Goal: Task Accomplishment & Management: Manage account settings

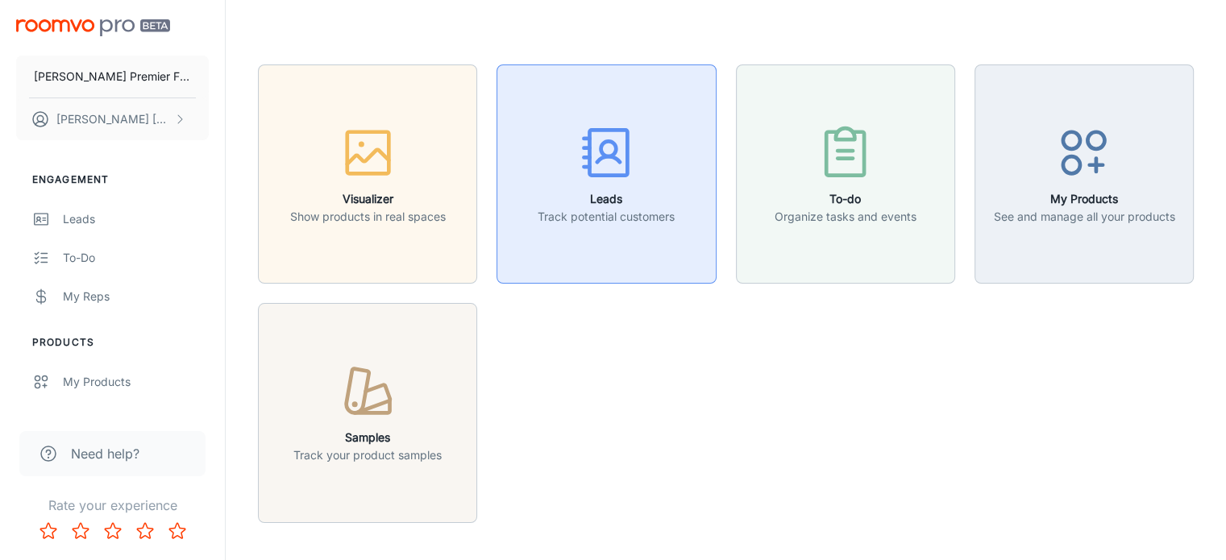
click at [588, 235] on button "Leads Track potential customers" at bounding box center [606, 173] width 219 height 219
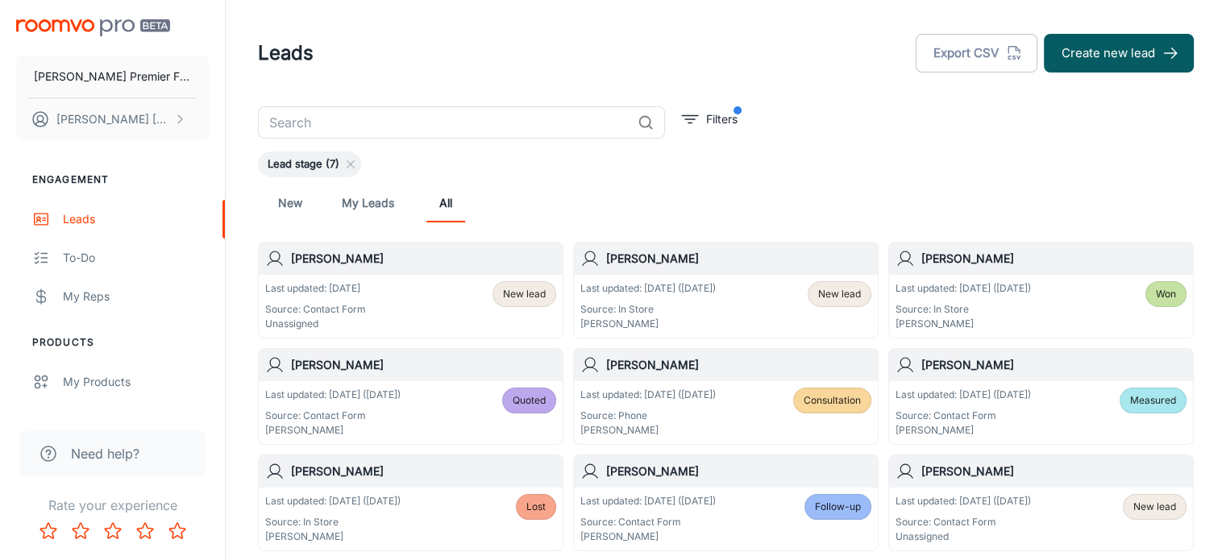
click at [509, 297] on span "New lead" at bounding box center [524, 294] width 43 height 15
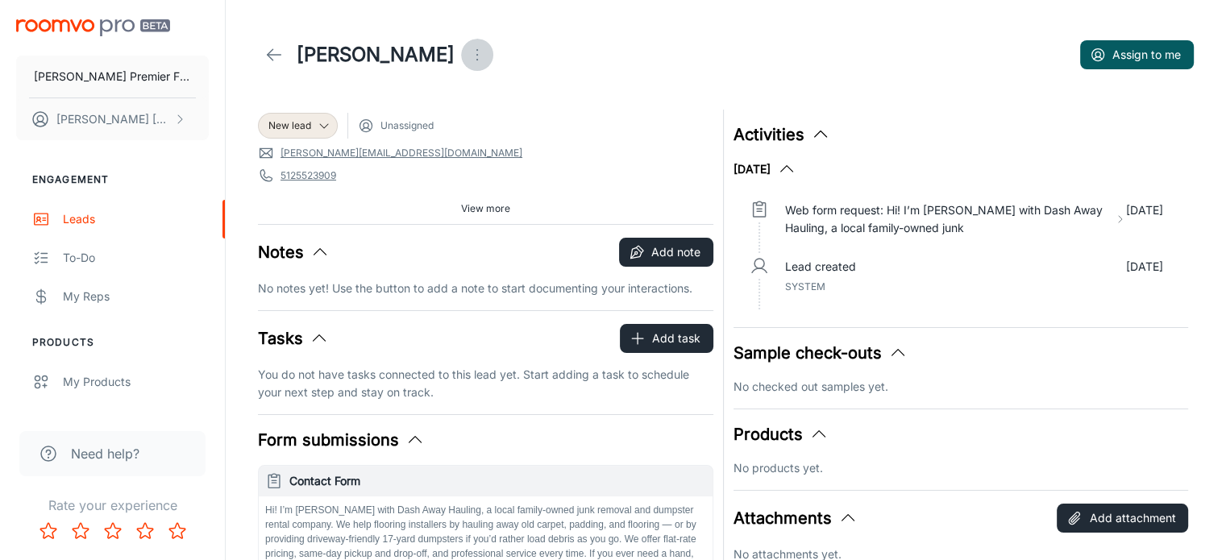
click at [467, 54] on icon "Open menu" at bounding box center [476, 54] width 19 height 19
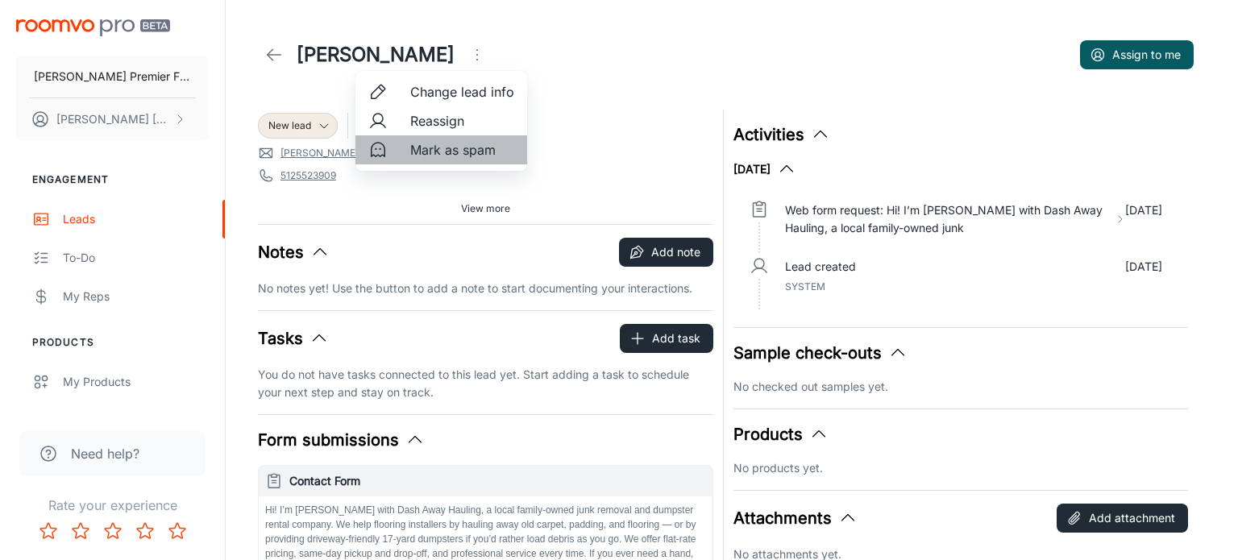
click at [407, 141] on li "Mark as spam" at bounding box center [441, 149] width 172 height 29
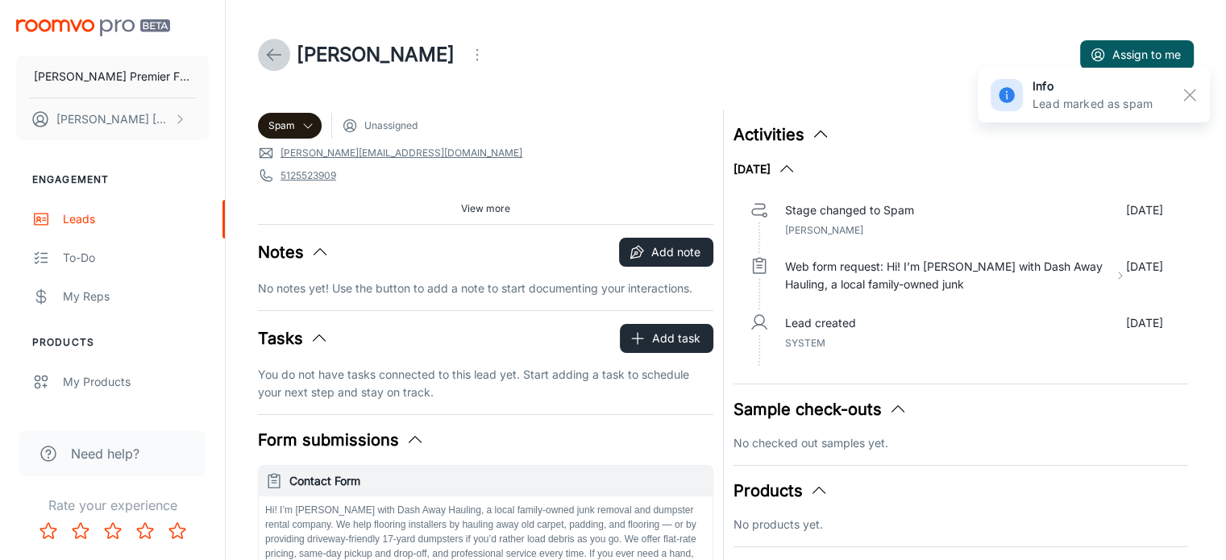
click at [268, 57] on icon at bounding box center [273, 54] width 19 height 19
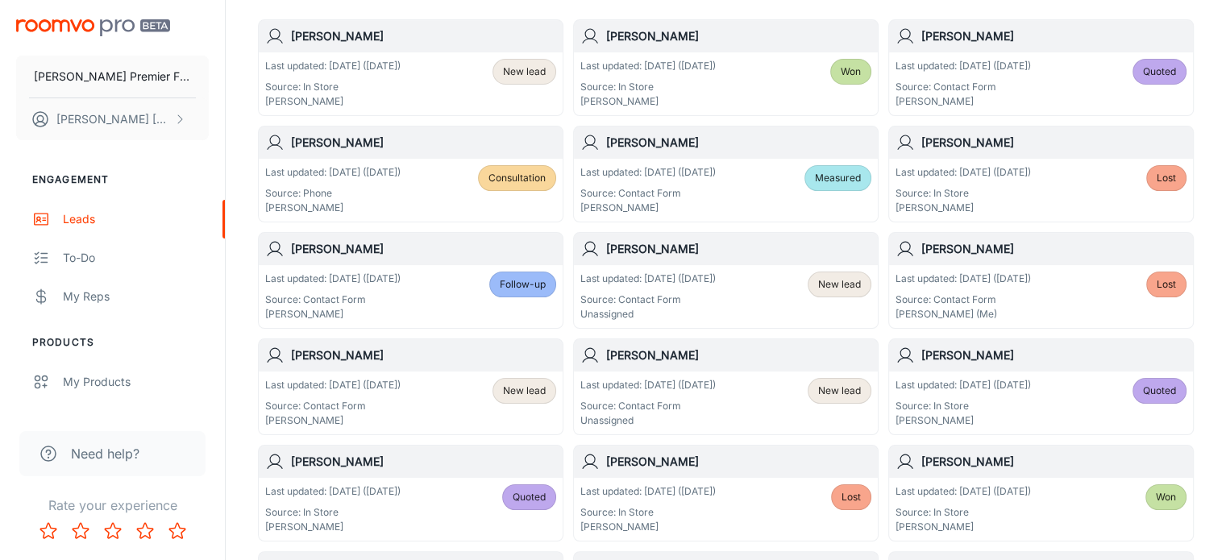
scroll to position [232, 0]
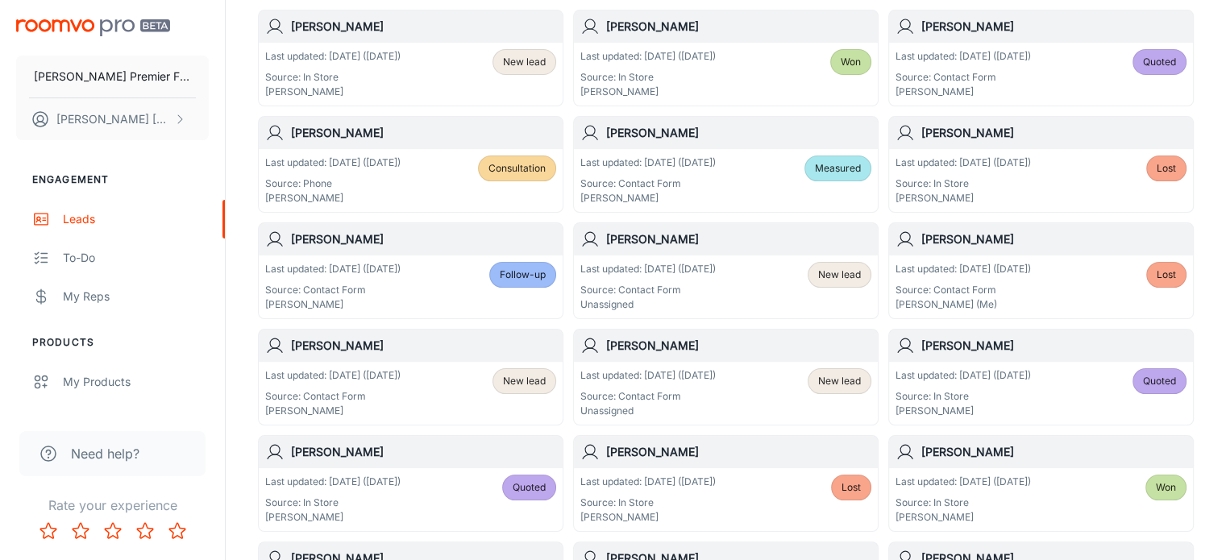
click at [683, 235] on h6 "[PERSON_NAME]" at bounding box center [738, 240] width 265 height 18
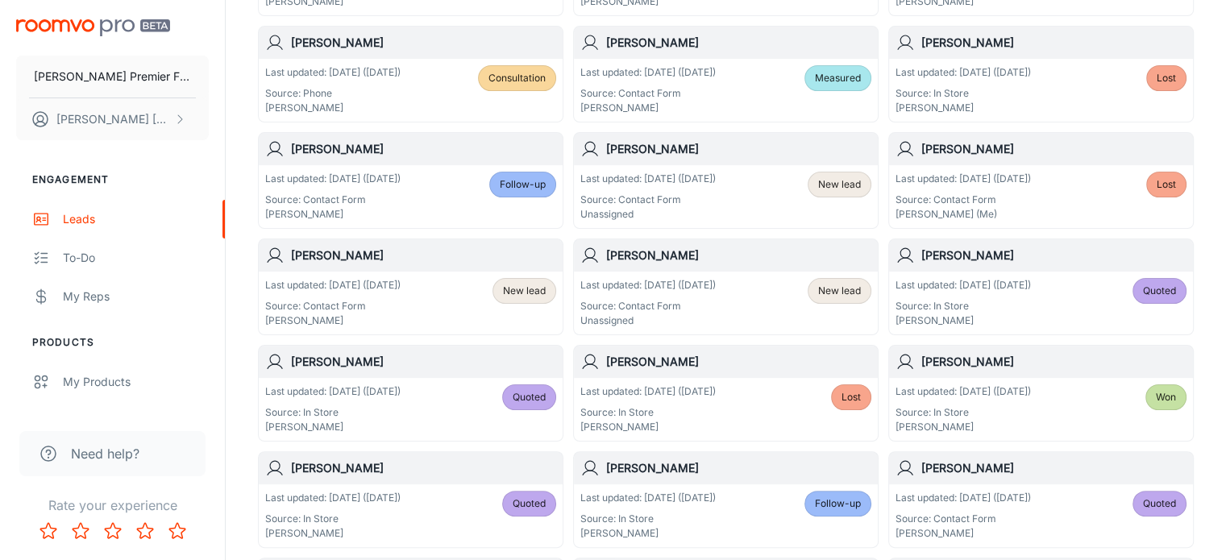
scroll to position [339, 0]
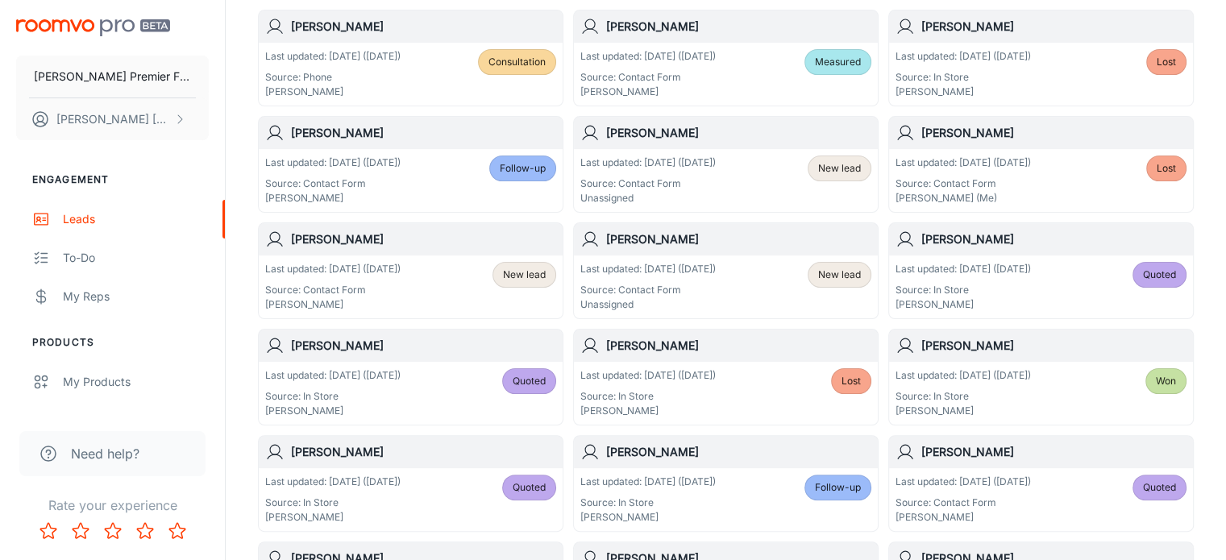
click at [611, 243] on h6 "[PERSON_NAME]" at bounding box center [738, 240] width 265 height 18
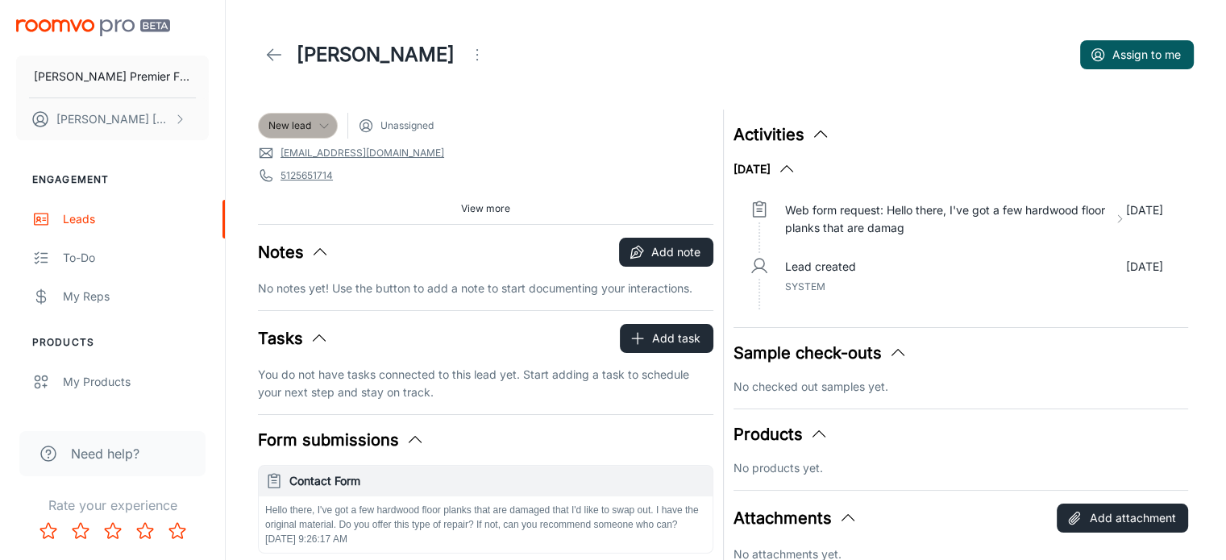
click at [322, 127] on polyline at bounding box center [324, 126] width 8 height 4
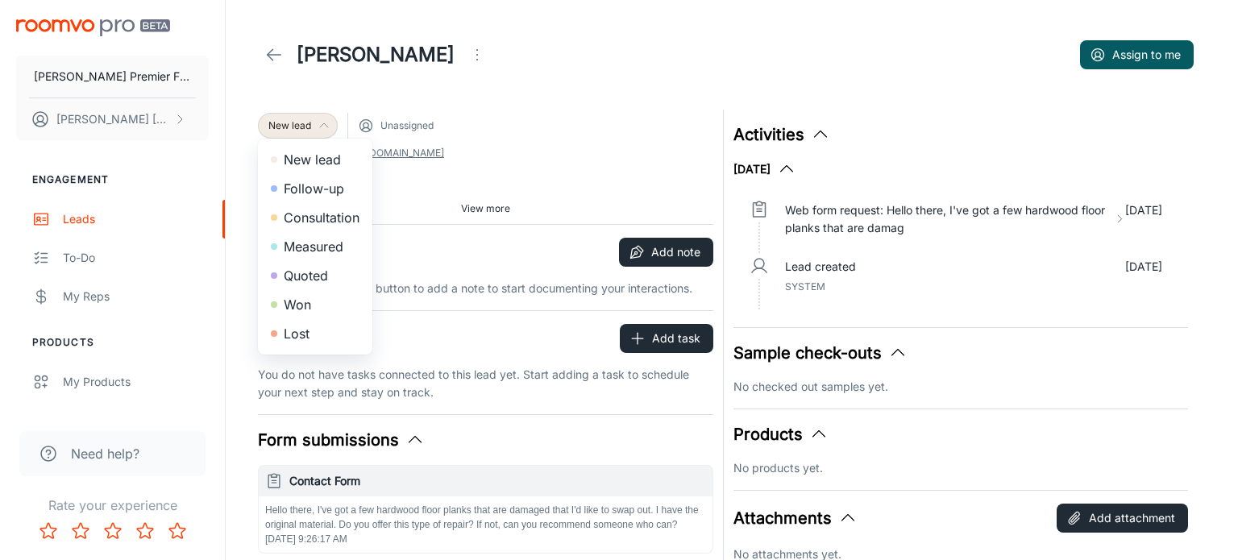
click at [316, 328] on li "Lost" at bounding box center [315, 333] width 114 height 29
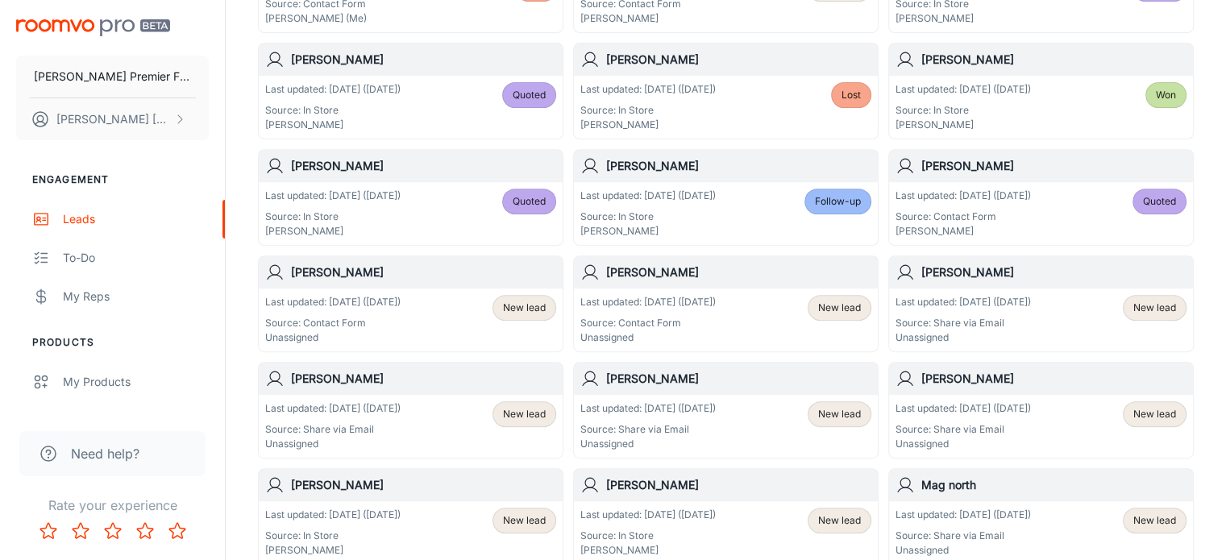
scroll to position [660, 0]
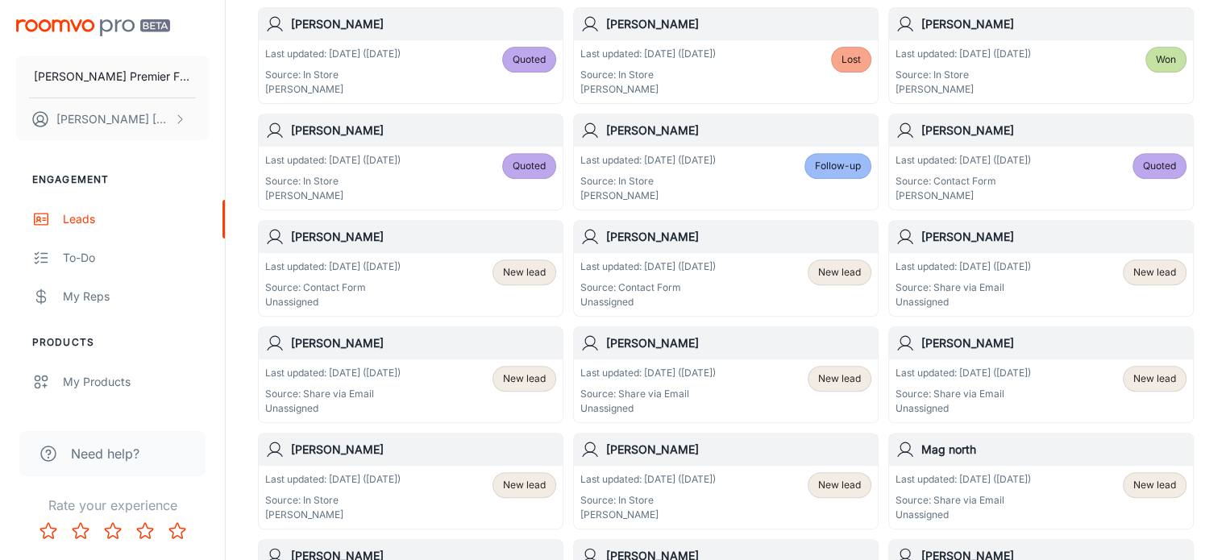
click at [303, 243] on h6 "[PERSON_NAME]" at bounding box center [423, 237] width 265 height 18
